Goal: Register for event/course

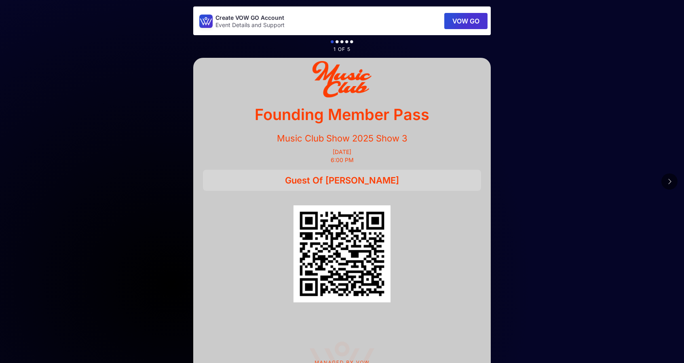
click at [671, 182] on icon at bounding box center [669, 181] width 4 height 6
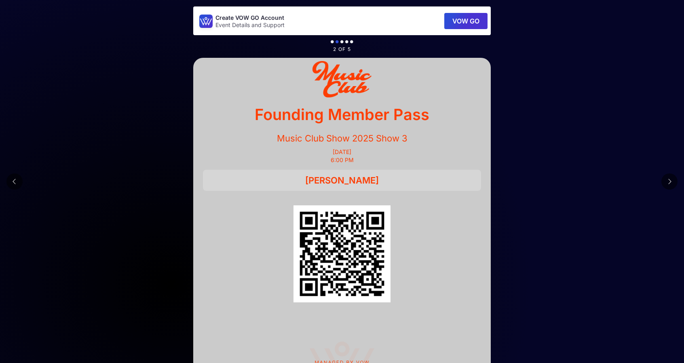
click at [671, 182] on icon at bounding box center [669, 181] width 4 height 6
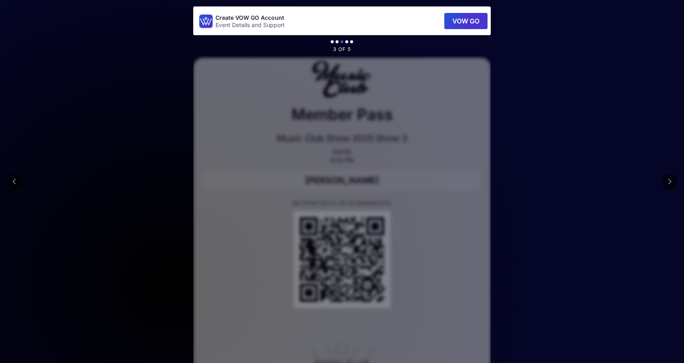
click at [671, 182] on icon at bounding box center [669, 181] width 4 height 6
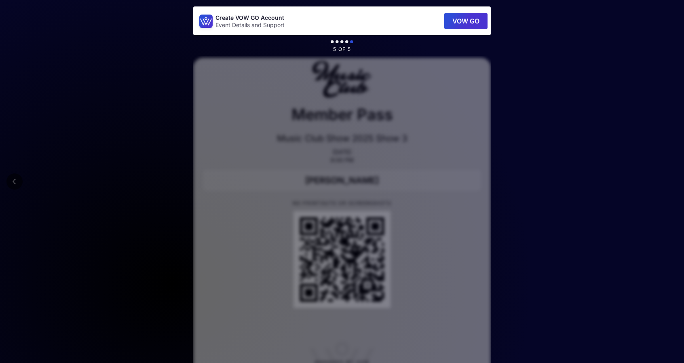
click at [671, 182] on main "Create VOW GO Account Event Details and Support VOW GO 5 of 5 Founding Member P…" at bounding box center [342, 200] width 684 height 400
click at [7, 182] on button at bounding box center [14, 181] width 16 height 16
click at [11, 181] on button at bounding box center [14, 181] width 16 height 16
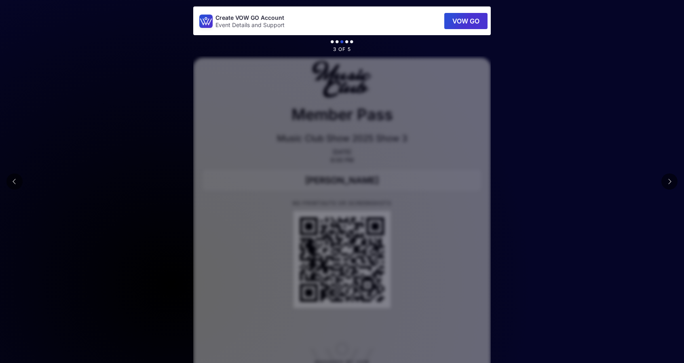
click at [11, 181] on button at bounding box center [14, 181] width 16 height 16
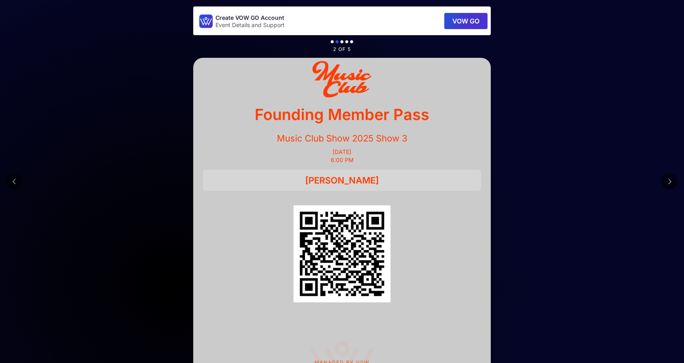
click at [11, 181] on button at bounding box center [14, 181] width 16 height 16
